Goal: Task Accomplishment & Management: Use online tool/utility

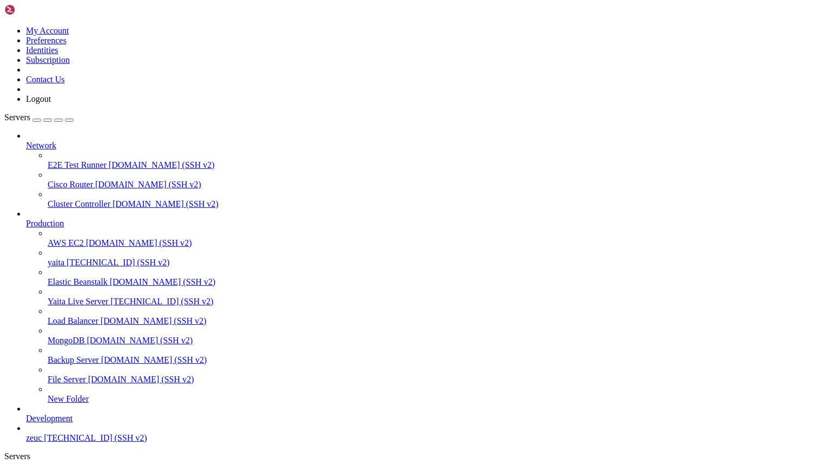
scroll to position [5, 1]
click at [379, 469] on ul "yaita " at bounding box center [406, 479] width 805 height 19
drag, startPoint x: 127, startPoint y: 754, endPoint x: 570, endPoint y: 1057, distance: 537.2
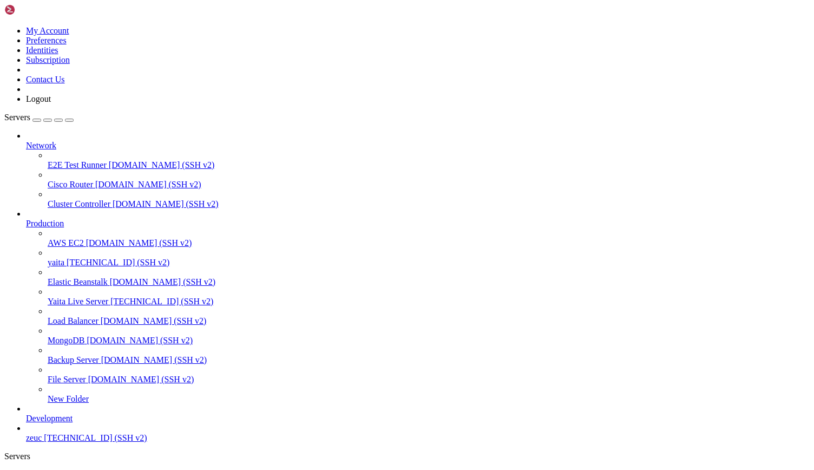
drag, startPoint x: 122, startPoint y: 669, endPoint x: 582, endPoint y: 1038, distance: 590.5
drag, startPoint x: 127, startPoint y: 665, endPoint x: 328, endPoint y: 994, distance: 385.4
